Goal: Check status: Check status

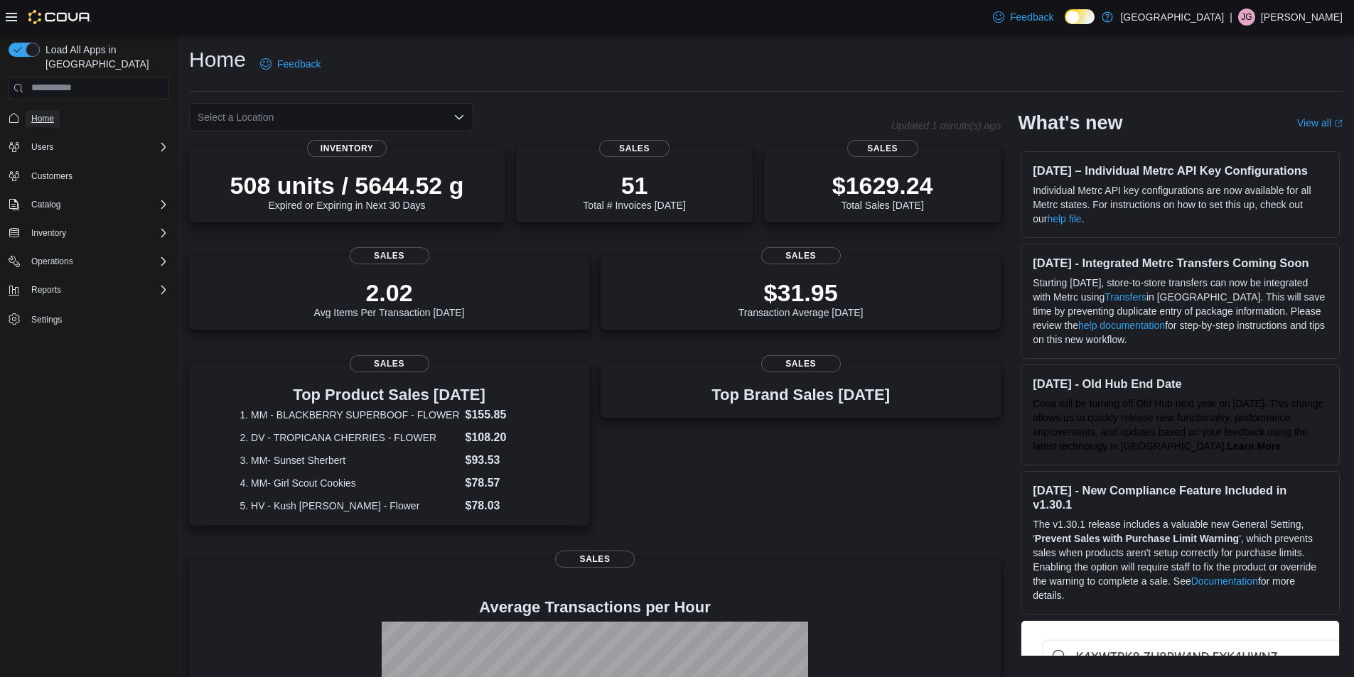
click at [48, 113] on span "Home" at bounding box center [42, 118] width 23 height 11
click at [436, 113] on div "Select a Location" at bounding box center [331, 117] width 284 height 28
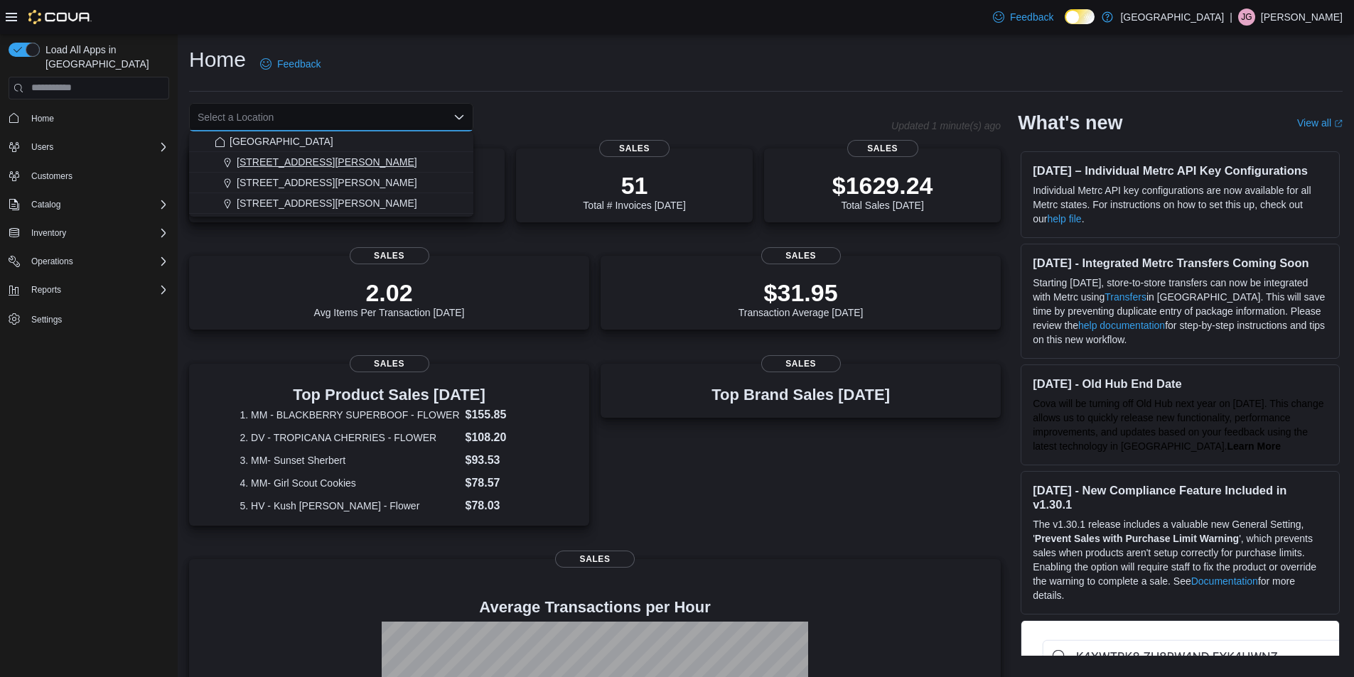
click at [296, 163] on span "1165 McNutt Road" at bounding box center [327, 162] width 181 height 14
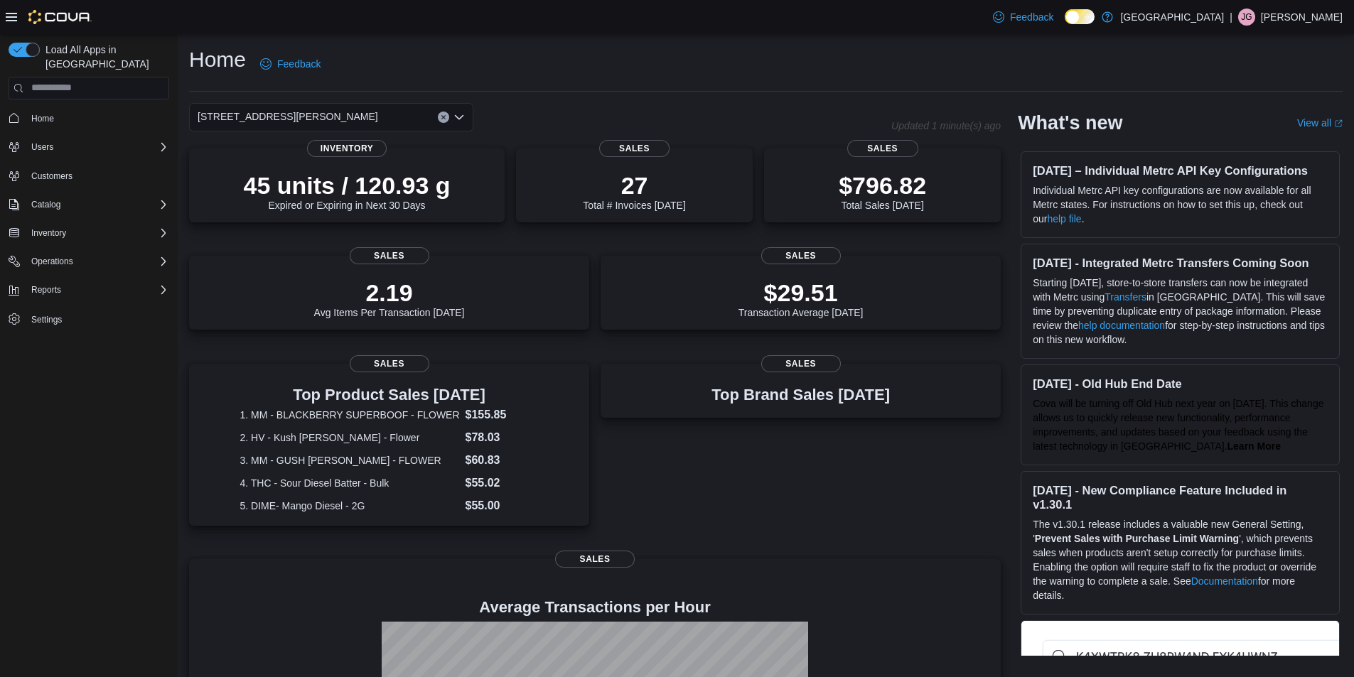
click at [459, 115] on icon "Open list of options" at bounding box center [459, 117] width 11 height 11
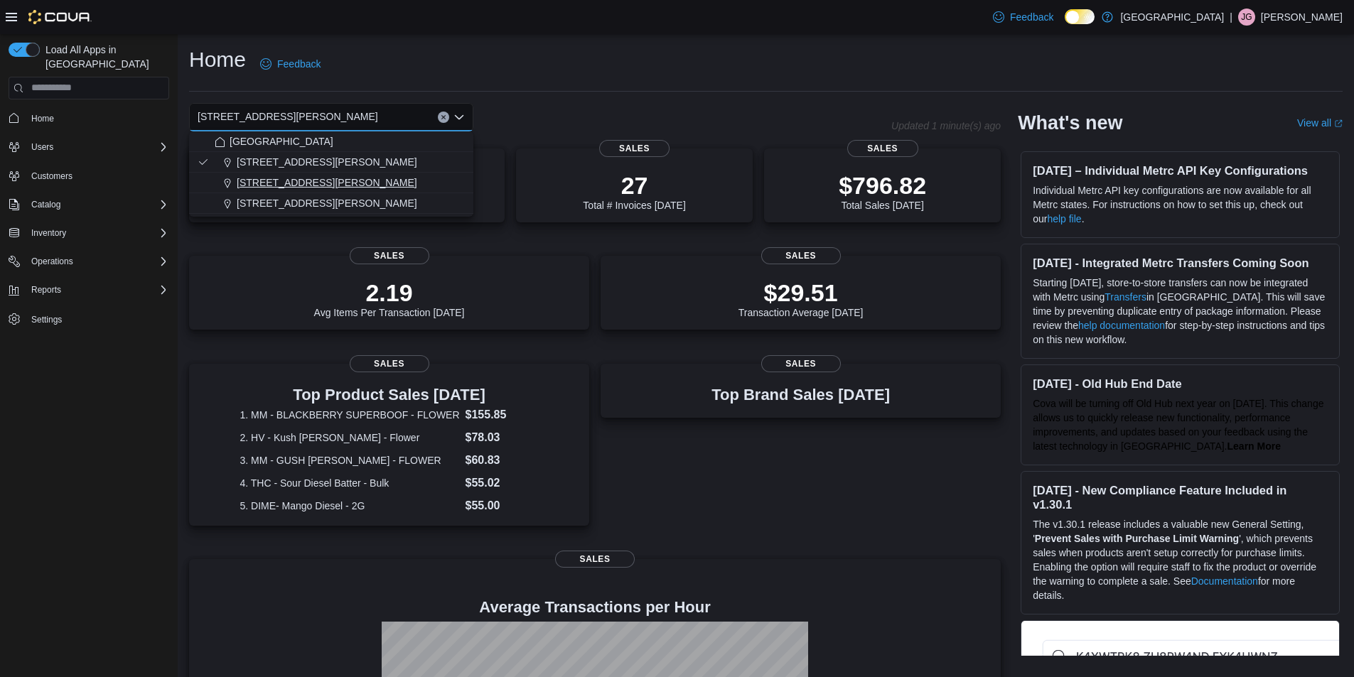
click at [331, 178] on span "200 South Solano Drive" at bounding box center [327, 183] width 181 height 14
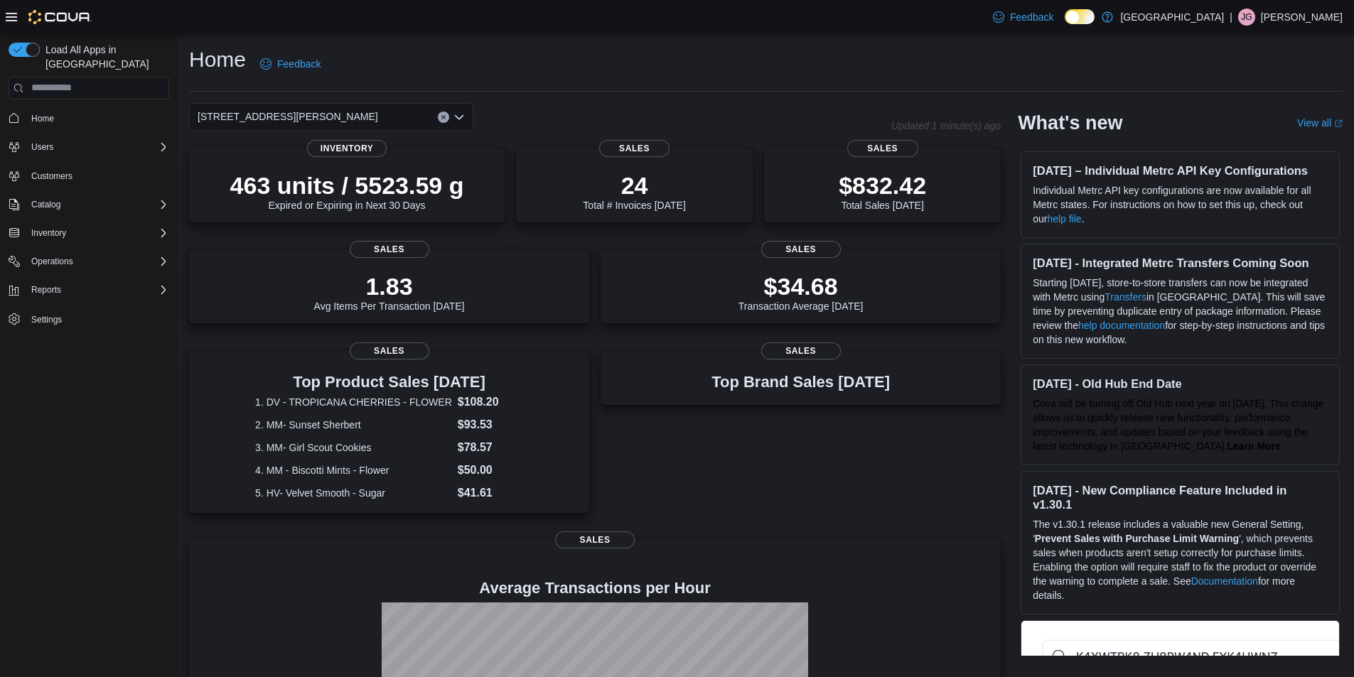
click at [441, 117] on icon "Clear input" at bounding box center [444, 117] width 6 height 6
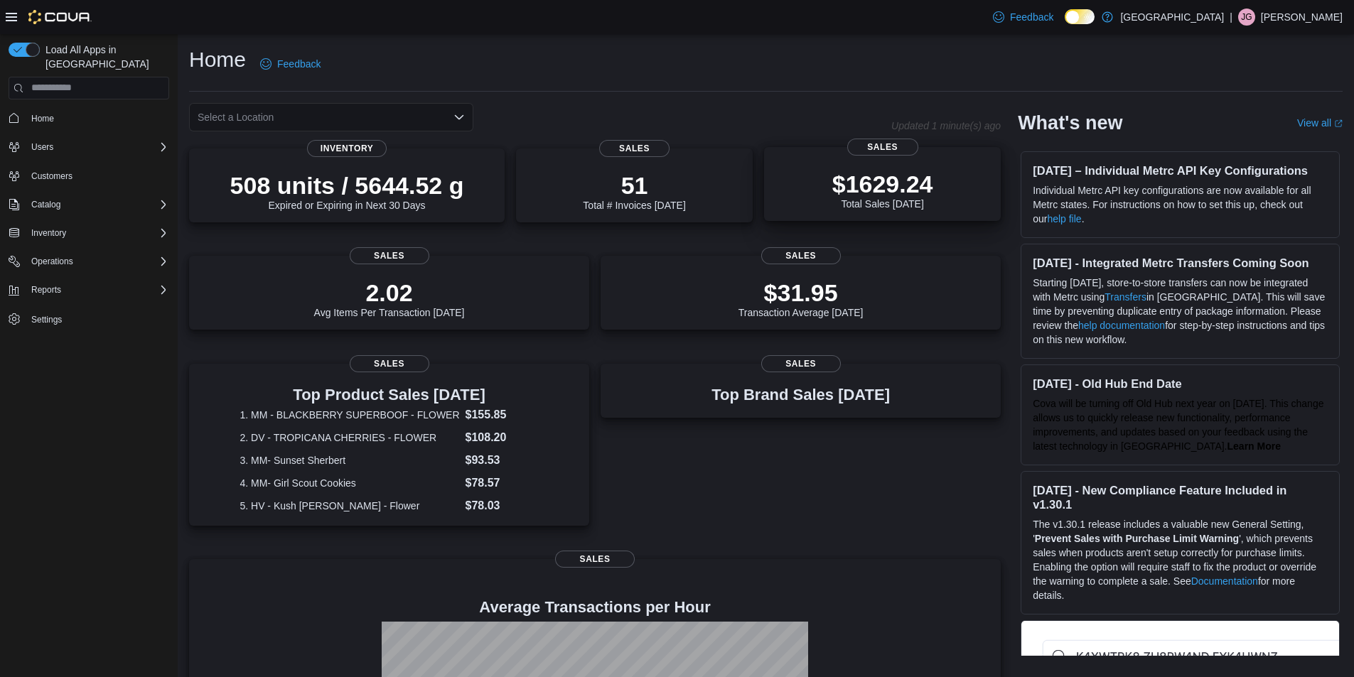
click at [876, 182] on p "$1629.24" at bounding box center [882, 184] width 101 height 28
